Goal: Contribute content

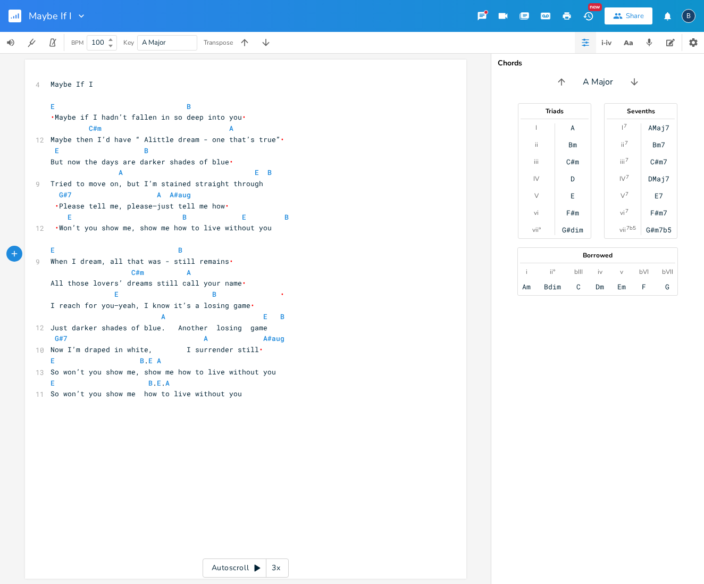
scroll to position [0, 4]
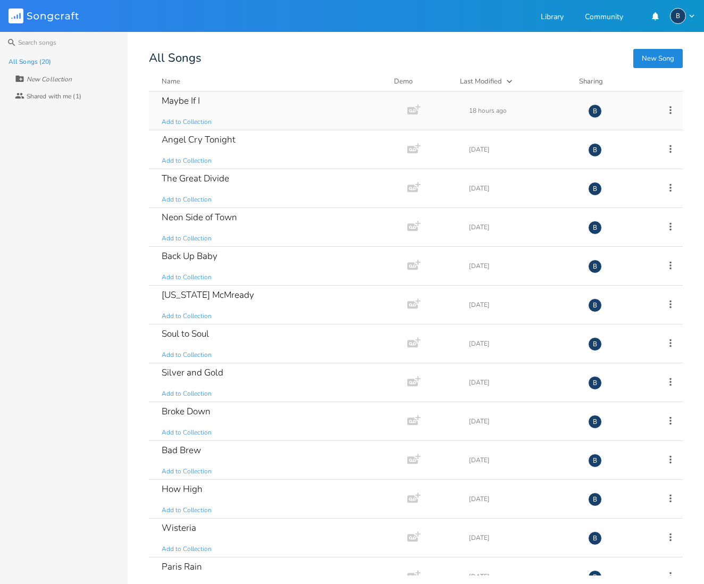
click at [180, 102] on div "Maybe If I" at bounding box center [181, 100] width 38 height 9
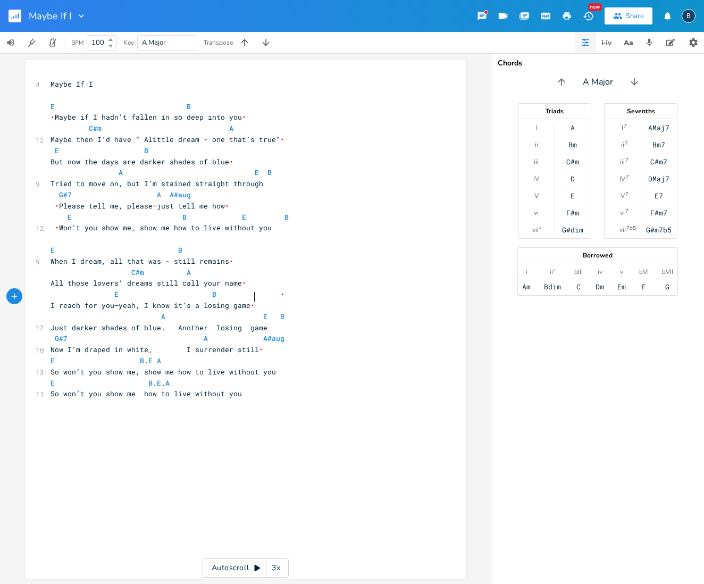
click at [249, 300] on span "I reach for you—yeah, I know it’s a losing game • A E B" at bounding box center [240, 310] width 379 height 21
click at [250, 300] on span "•" at bounding box center [252, 305] width 4 height 10
click at [261, 323] on span "Just darker shades of blue. Another losing game" at bounding box center [159, 328] width 217 height 10
type textarea "But I ply just the same"
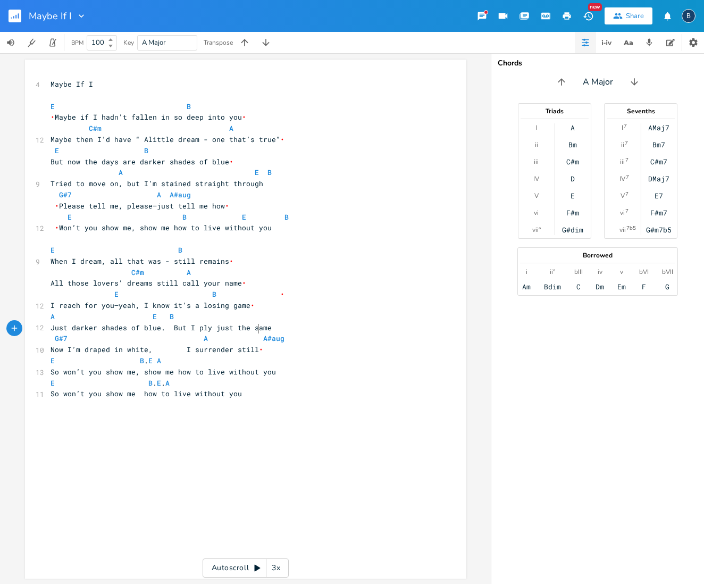
click at [253, 333] on span "G#7 A A#aug" at bounding box center [236, 338] width 370 height 10
click at [200, 323] on span "Just darker shades of blue. But I ply just the same" at bounding box center [161, 328] width 221 height 10
type textarea "a"
